Goal: Navigation & Orientation: Find specific page/section

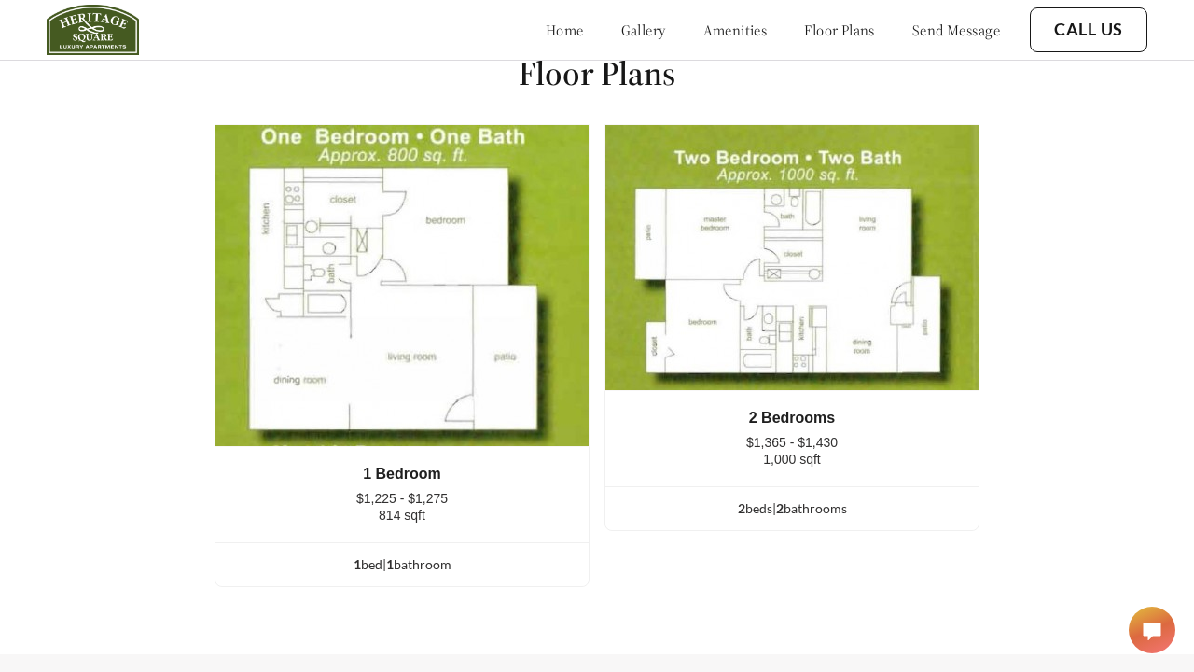
scroll to position [2375, 0]
